Goal: Task Accomplishment & Management: Complete application form

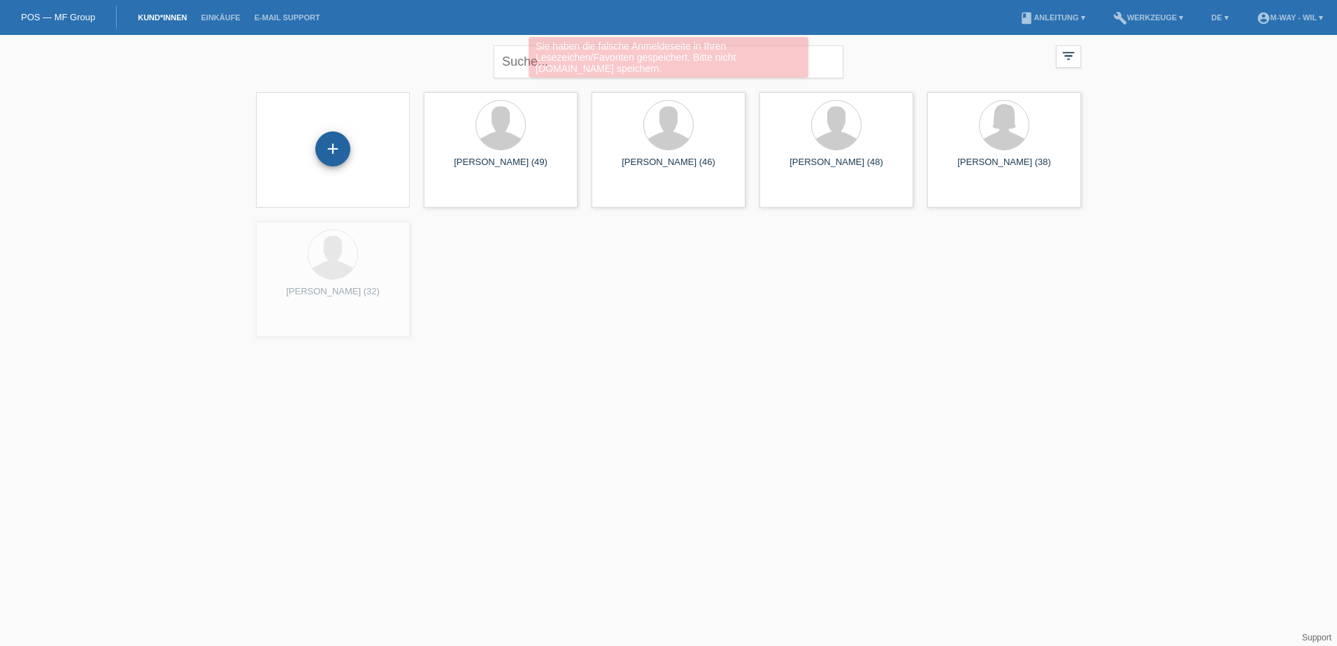
click at [329, 149] on div "+" at bounding box center [332, 148] width 35 height 35
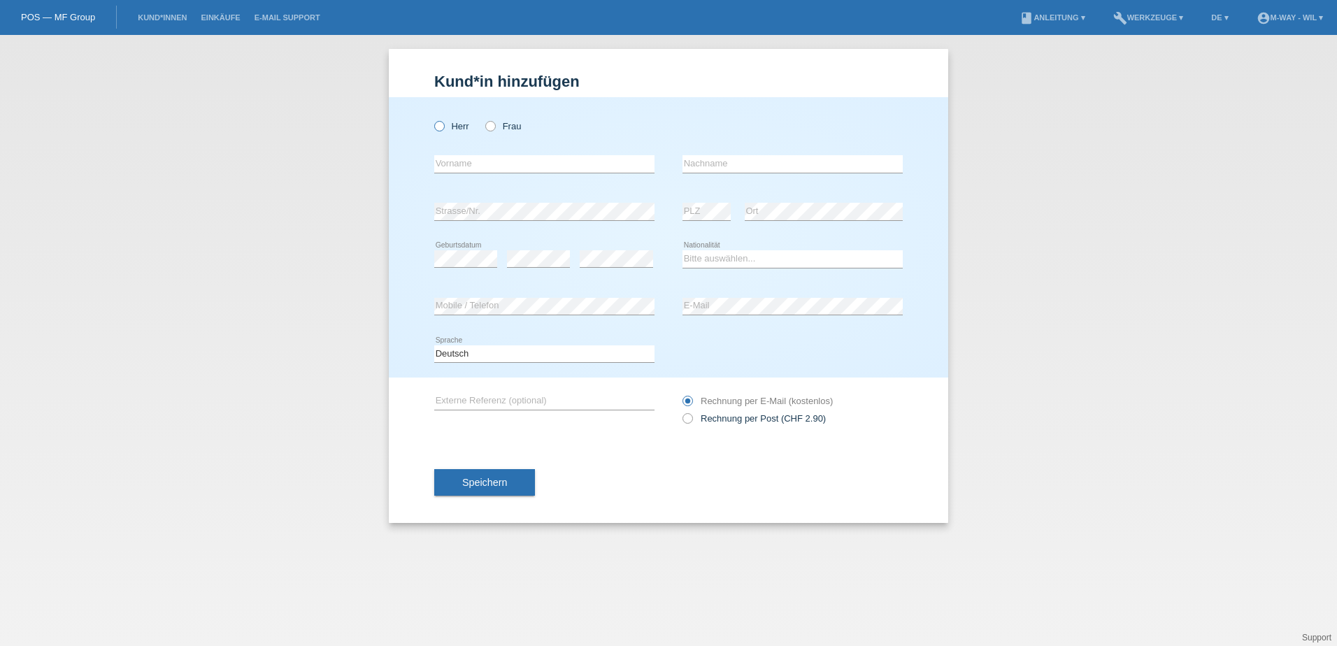
click at [445, 127] on label "Herr" at bounding box center [451, 126] width 35 height 10
click at [443, 127] on input "Herr" at bounding box center [438, 125] width 9 height 9
radio input "true"
click at [459, 164] on input "text" at bounding box center [544, 163] width 220 height 17
type input "[PERSON_NAME]"
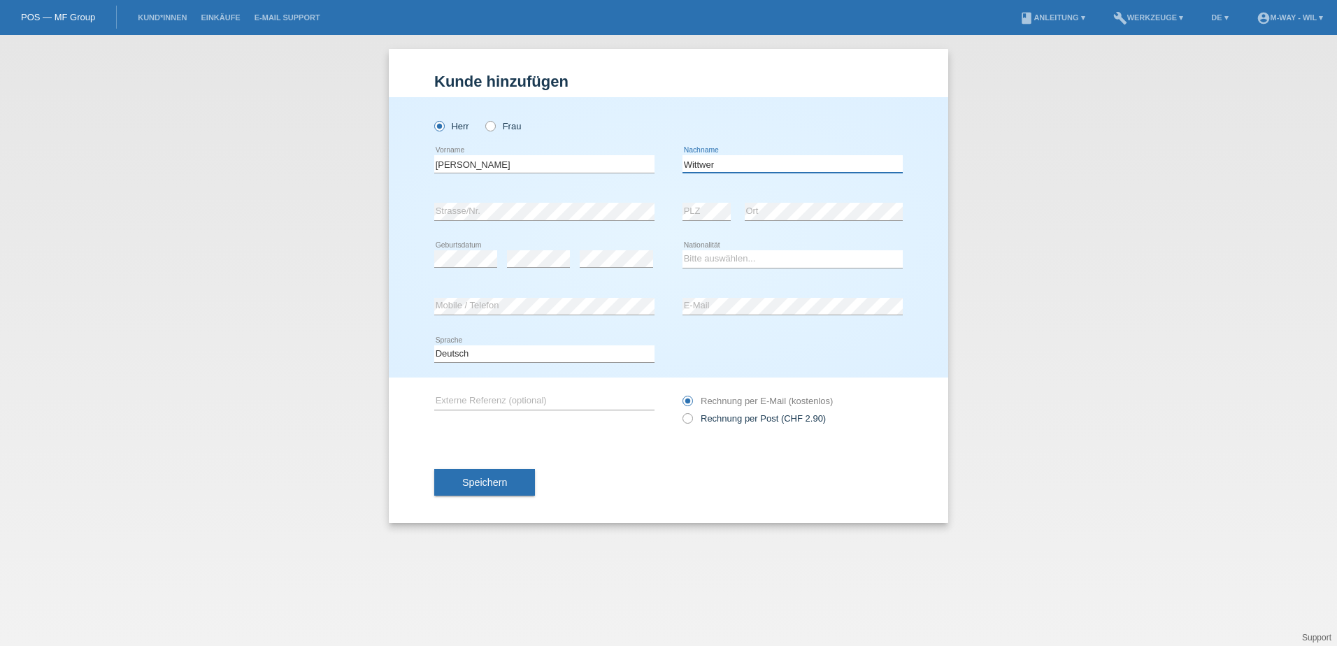
type input "Wittwer"
click at [712, 259] on select "Bitte auswählen... Schweiz Deutschland Liechtenstein Österreich ------------ Af…" at bounding box center [792, 258] width 220 height 17
select select "CH"
click at [682, 250] on select "Bitte auswählen... Schweiz Deutschland Liechtenstein Österreich ------------ Af…" at bounding box center [792, 258] width 220 height 17
click at [501, 352] on select "Deutsch Français Italiano English" at bounding box center [544, 353] width 220 height 17
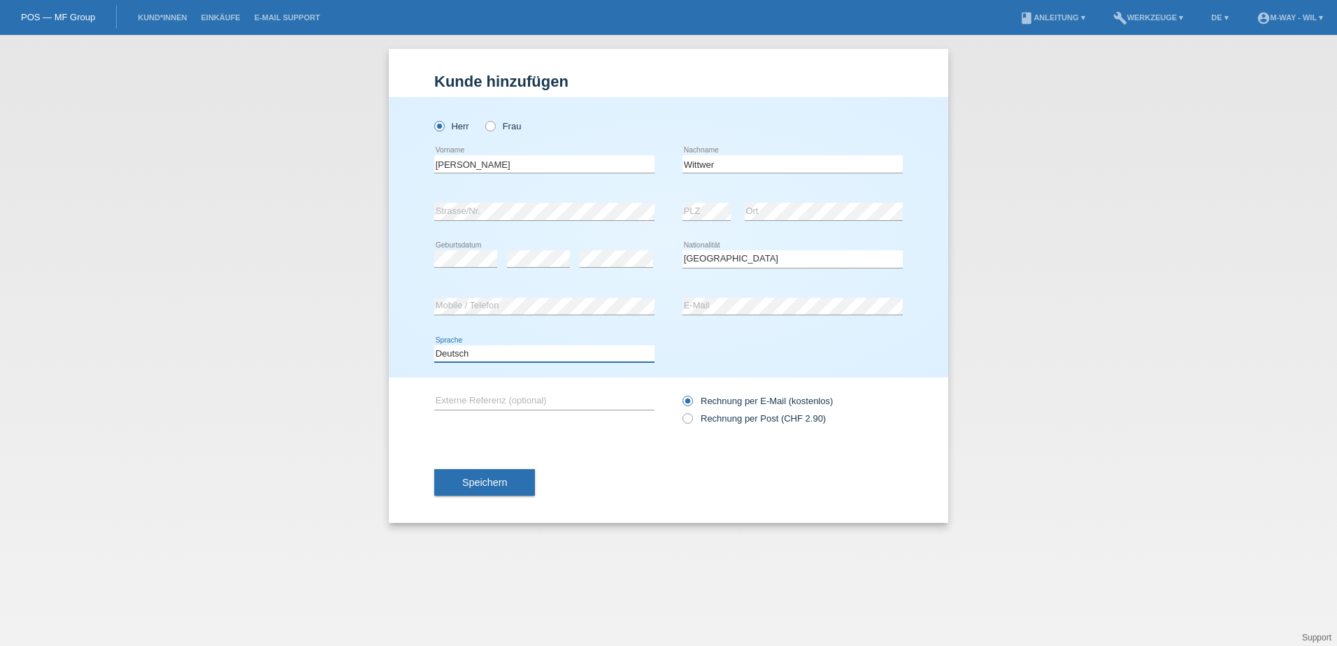
click at [501, 352] on select "Deutsch Français Italiano English" at bounding box center [544, 353] width 220 height 17
click at [476, 477] on span "Speichern" at bounding box center [484, 482] width 45 height 11
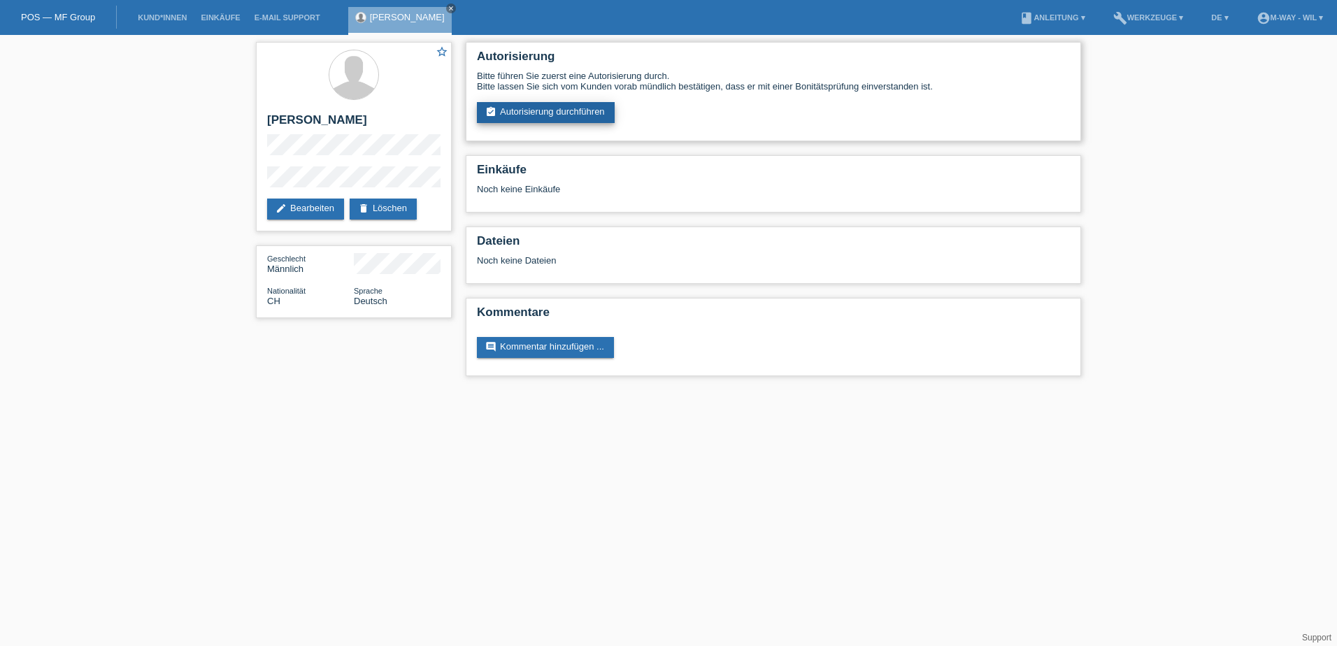
click at [523, 113] on link "assignment_turned_in Autorisierung durchführen" at bounding box center [546, 112] width 138 height 21
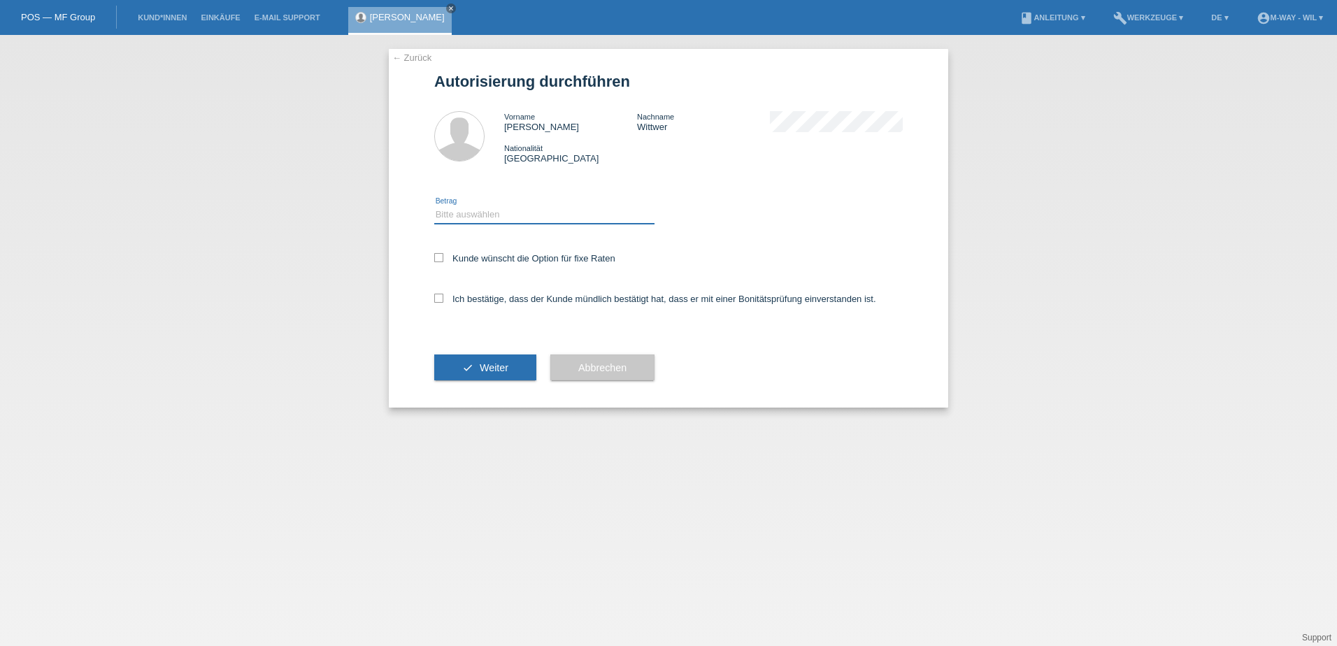
click at [524, 217] on select "Bitte auswählen CHF 1.00 - CHF 499.00 CHF 500.00 - CHF 1'999.00 CHF 2'000.00 - …" at bounding box center [544, 214] width 220 height 17
select select "3"
click at [434, 206] on select "Bitte auswählen CHF 1.00 - CHF 499.00 CHF 500.00 - CHF 1'999.00 CHF 2'000.00 - …" at bounding box center [544, 214] width 220 height 17
click at [517, 300] on label "Ich bestätige, dass der Kunde mündlich bestätigt hat, dass er mit einer Bonität…" at bounding box center [655, 299] width 442 height 10
click at [443, 300] on input "Ich bestätige, dass der Kunde mündlich bestätigt hat, dass er mit einer Bonität…" at bounding box center [438, 298] width 9 height 9
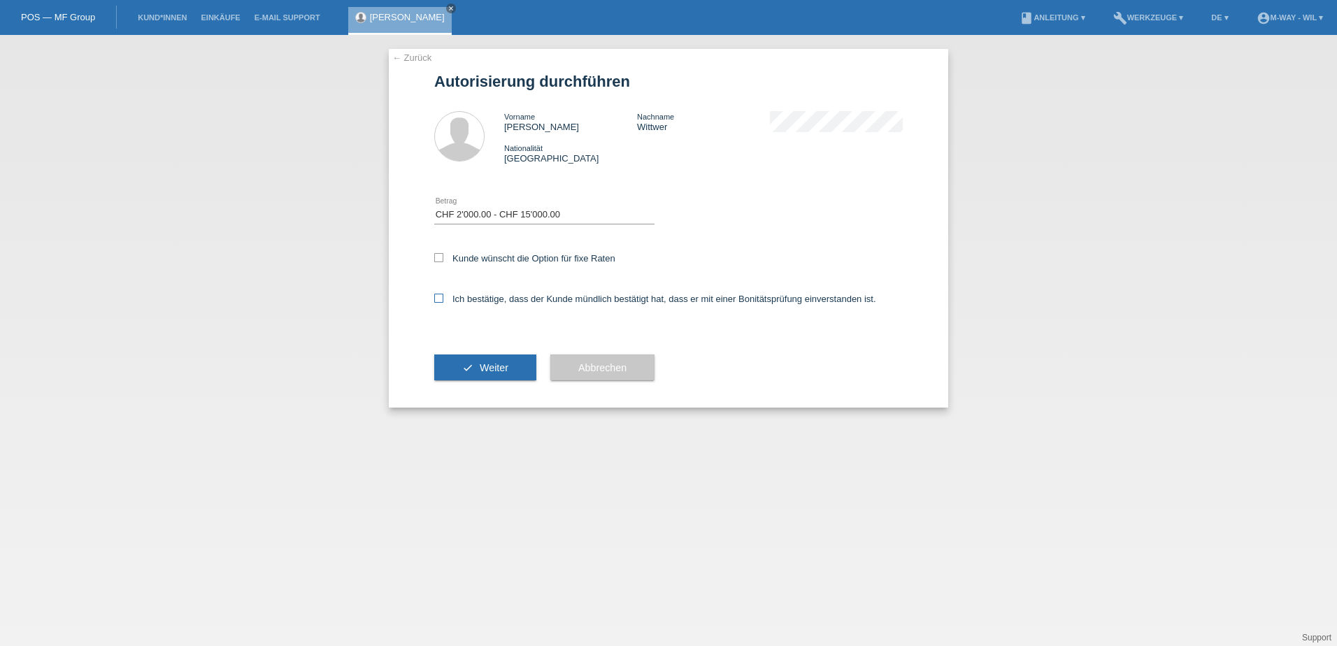
checkbox input "true"
click at [482, 366] on span "Weiter" at bounding box center [494, 367] width 29 height 11
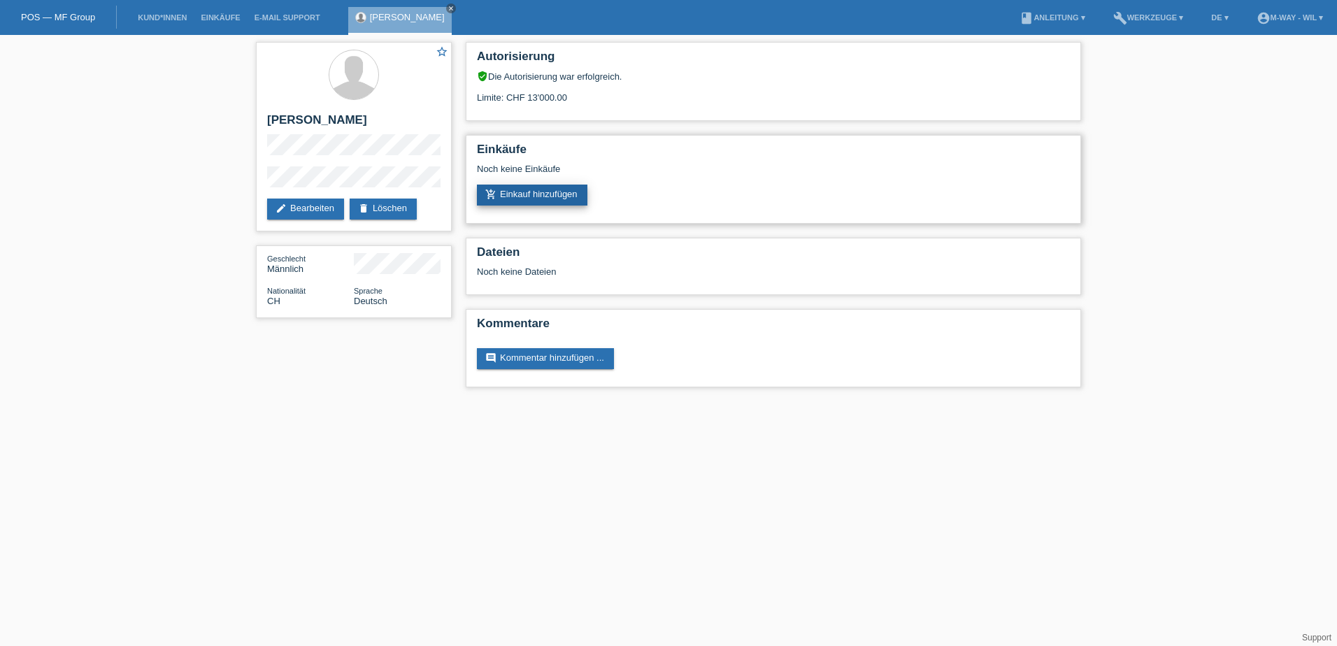
click at [554, 196] on link "add_shopping_cart Einkauf hinzufügen" at bounding box center [532, 195] width 110 height 21
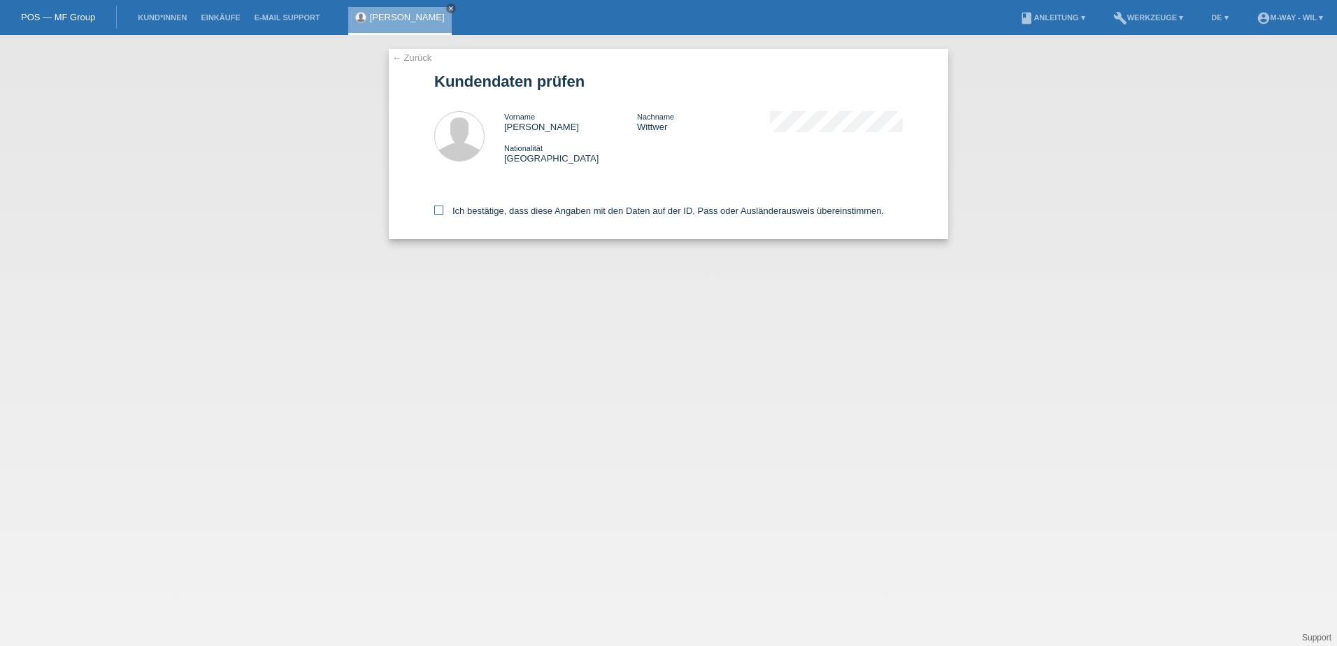
click at [443, 209] on icon at bounding box center [438, 210] width 9 height 9
click at [443, 209] on input "Ich bestätige, dass diese Angaben mit den Daten auf der ID, Pass oder Ausländer…" at bounding box center [438, 210] width 9 height 9
checkbox input "true"
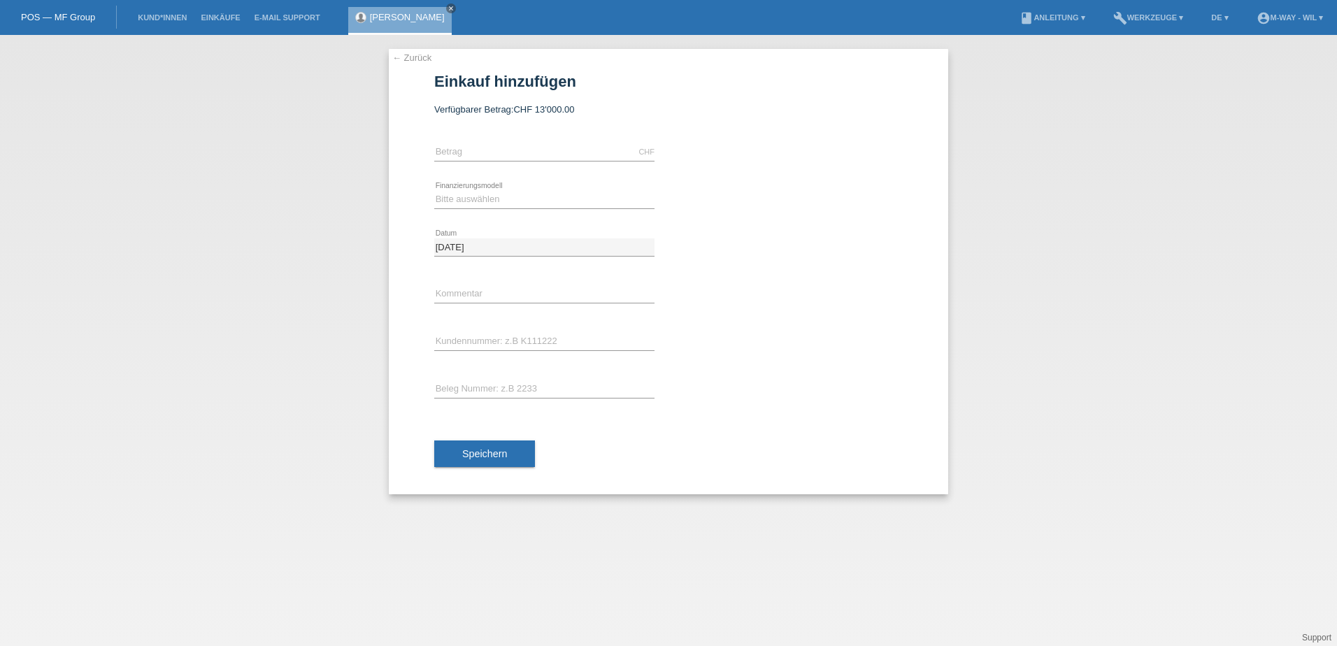
click at [406, 62] on link "← Zurück" at bounding box center [411, 57] width 39 height 10
